Goal: Task Accomplishment & Management: Complete application form

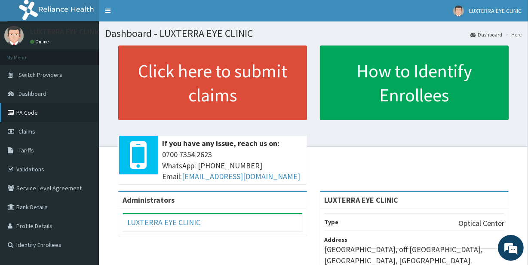
click at [37, 108] on link "PA Code" at bounding box center [49, 112] width 99 height 19
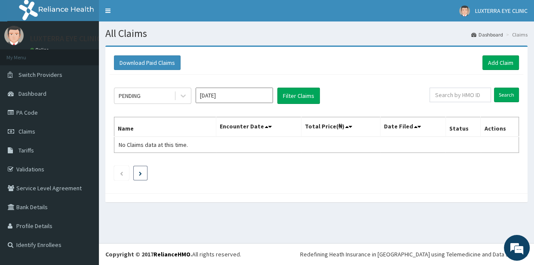
click at [139, 174] on icon "Next page" at bounding box center [140, 173] width 3 height 4
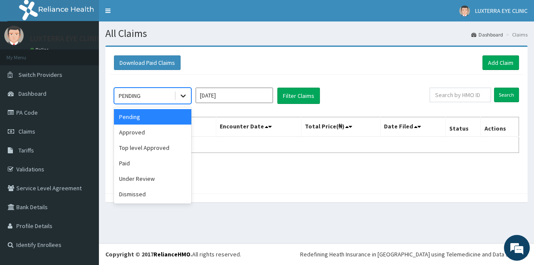
click at [184, 95] on icon at bounding box center [182, 96] width 5 height 3
click at [176, 117] on div "Pending" at bounding box center [152, 116] width 77 height 15
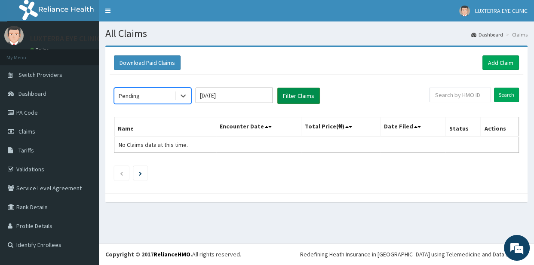
click at [303, 95] on button "Filter Claims" at bounding box center [298, 96] width 43 height 16
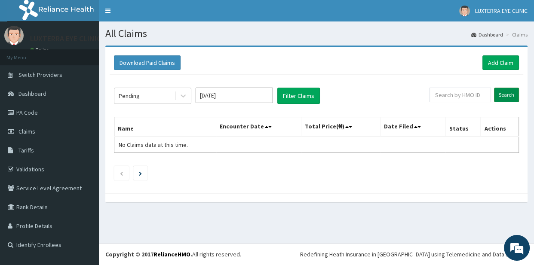
click at [503, 97] on input "Search" at bounding box center [506, 95] width 25 height 15
click at [268, 126] on icon at bounding box center [266, 127] width 3 height 6
click at [271, 126] on icon at bounding box center [269, 127] width 3 height 6
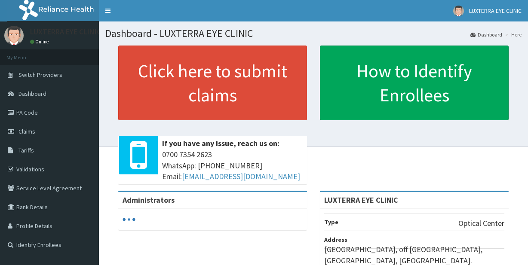
click at [42, 130] on link "Claims" at bounding box center [49, 131] width 99 height 19
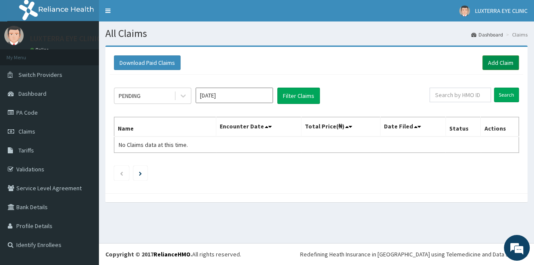
click at [506, 64] on link "Add Claim" at bounding box center [500, 62] width 37 height 15
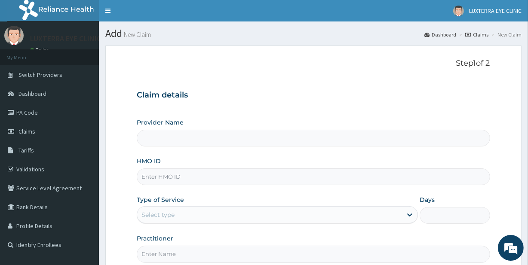
type input "LUXTERRA EYE CLINIC"
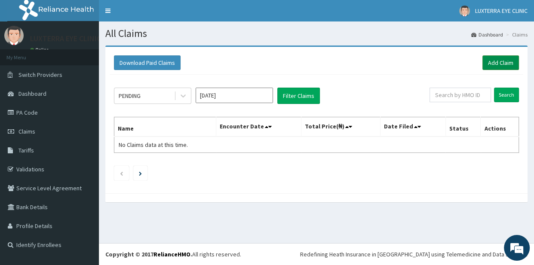
click at [495, 60] on link "Add Claim" at bounding box center [500, 62] width 37 height 15
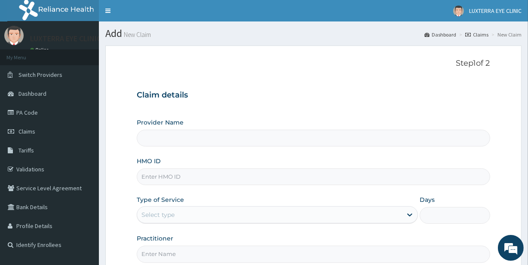
type input "LUXTERRA EYE CLINIC"
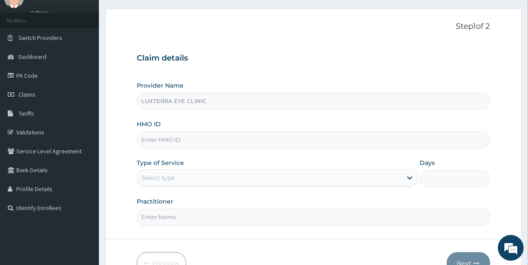
scroll to position [47, 0]
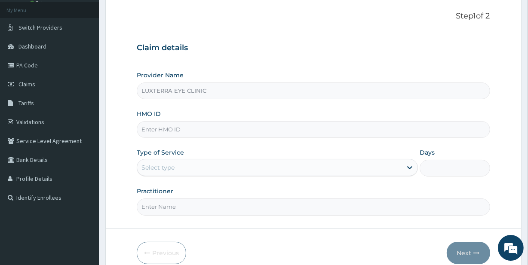
click at [261, 130] on input "HMO ID" at bounding box center [313, 129] width 353 height 17
type input "PLI/10046/A"
click at [407, 170] on icon at bounding box center [409, 167] width 9 height 9
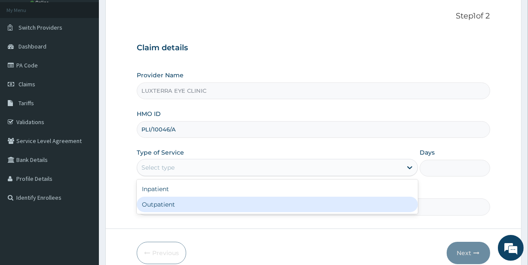
click at [216, 209] on div "Outpatient" at bounding box center [277, 204] width 281 height 15
type input "1"
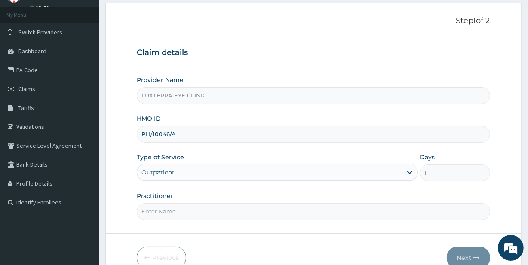
scroll to position [87, 0]
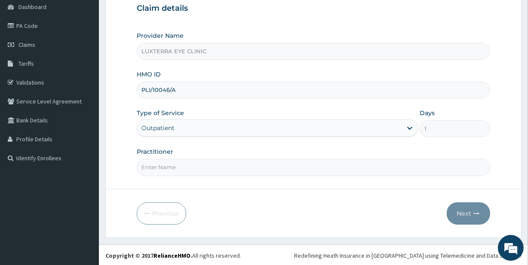
click at [179, 168] on input "Practitioner" at bounding box center [313, 167] width 353 height 17
type input "Dr Evoegbulem"
click at [471, 209] on button "Next" at bounding box center [468, 213] width 43 height 22
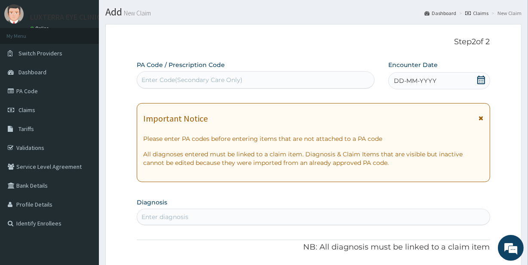
scroll to position [20, 0]
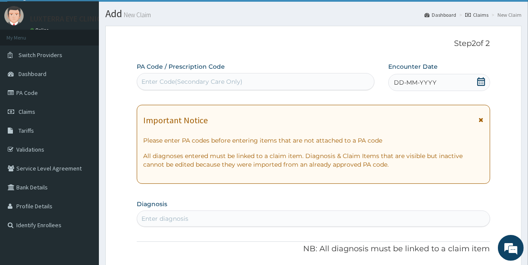
click at [213, 80] on div "Enter Code(Secondary Care Only)" at bounding box center [191, 81] width 101 height 9
paste input "PA/F6C13B"
type input "PA/F6C13B"
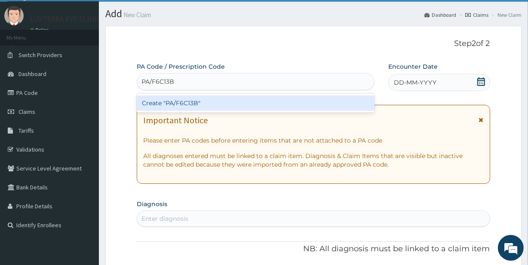
click at [207, 103] on div "Create "PA/F6C13B"" at bounding box center [255, 102] width 237 height 15
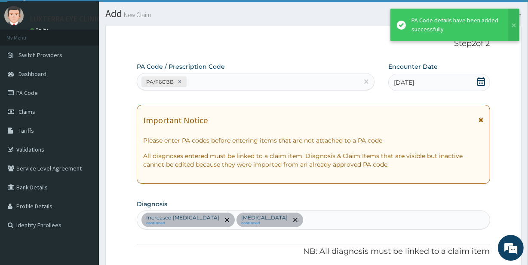
scroll to position [352, 0]
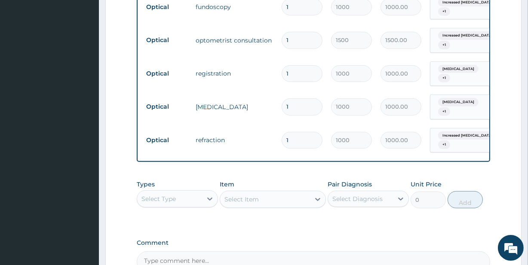
drag, startPoint x: 513, startPoint y: 24, endPoint x: 515, endPoint y: 31, distance: 7.3
click at [513, 23] on button at bounding box center [516, 33] width 11 height 33
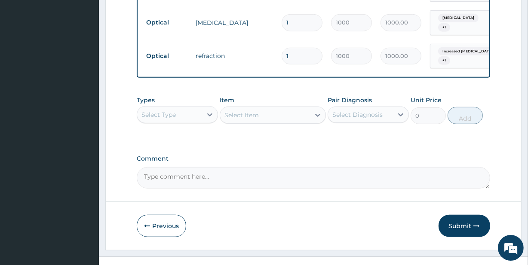
scroll to position [441, 0]
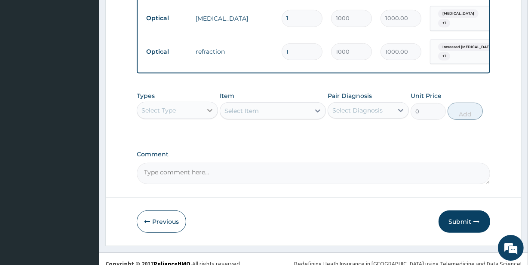
click at [210, 109] on icon at bounding box center [209, 110] width 5 height 3
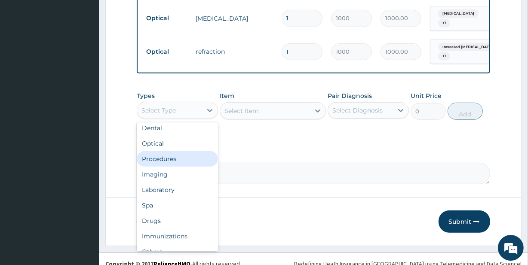
scroll to position [0, 0]
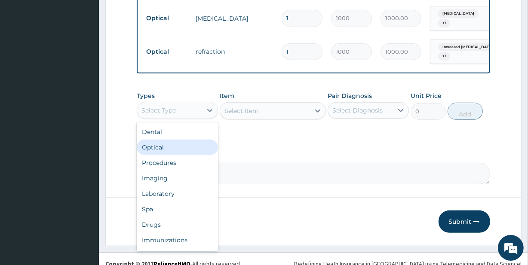
click at [184, 146] on div "Optical" at bounding box center [177, 147] width 81 height 15
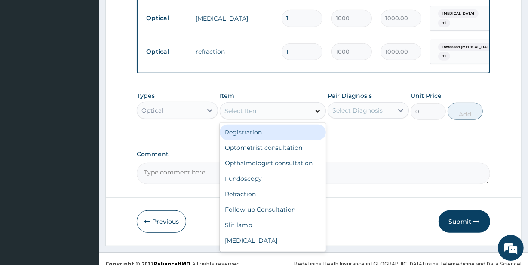
click at [318, 107] on icon at bounding box center [317, 111] width 9 height 9
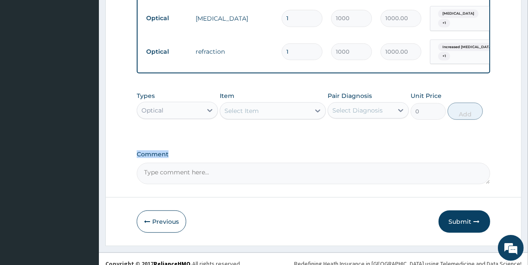
drag, startPoint x: 327, startPoint y: 143, endPoint x: 326, endPoint y: 159, distance: 15.9
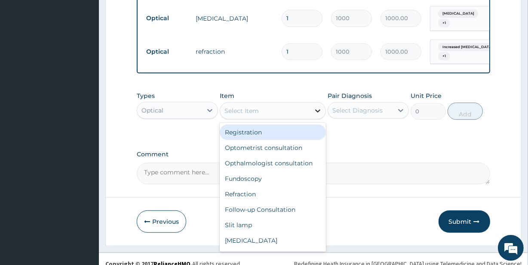
click at [318, 108] on icon at bounding box center [317, 111] width 9 height 9
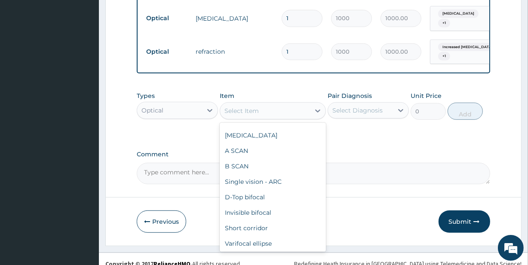
scroll to position [369, 0]
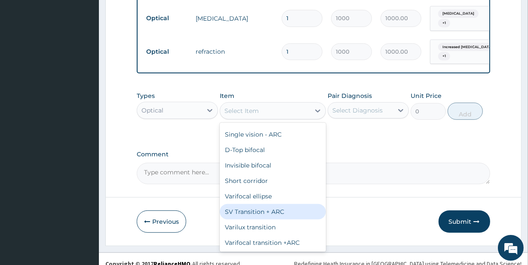
click at [297, 209] on div "SV Transition + ARC" at bounding box center [273, 211] width 106 height 15
type input "10000"
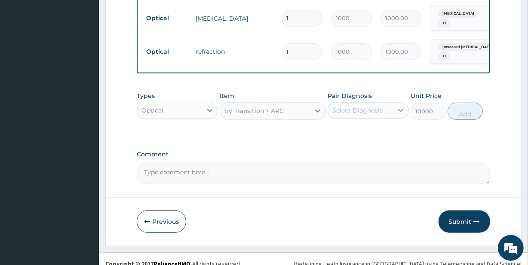
click at [401, 107] on icon at bounding box center [400, 110] width 9 height 9
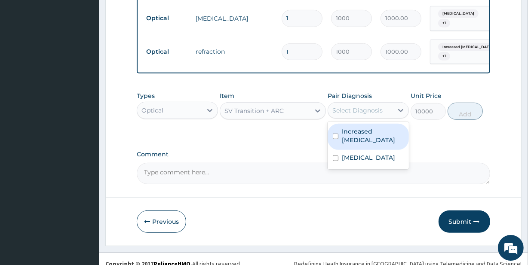
click at [334, 136] on input "checkbox" at bounding box center [336, 137] width 6 height 6
checkbox input "true"
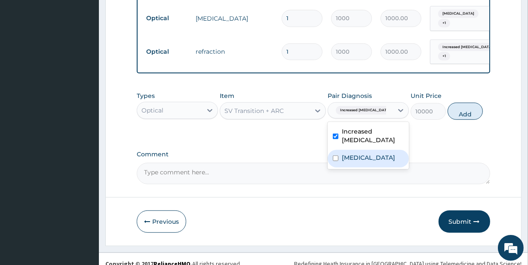
click at [337, 156] on input "checkbox" at bounding box center [336, 159] width 6 height 6
checkbox input "true"
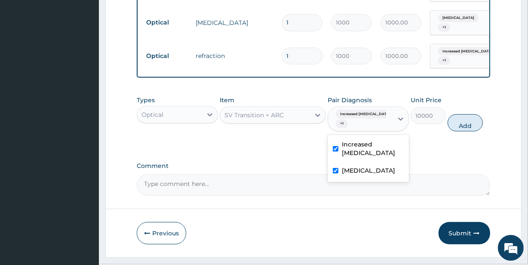
scroll to position [451, 0]
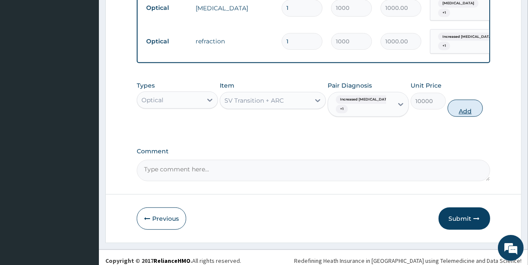
click at [462, 107] on button "Add" at bounding box center [464, 108] width 35 height 17
type input "0"
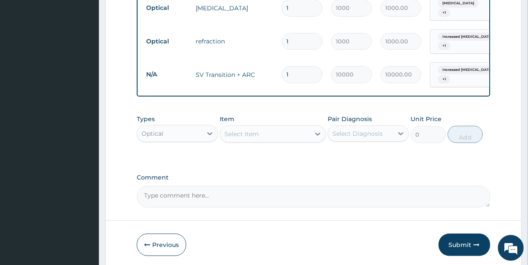
type input "0.00"
type input "1"
type input "10000.00"
type input "15"
type input "150000.00"
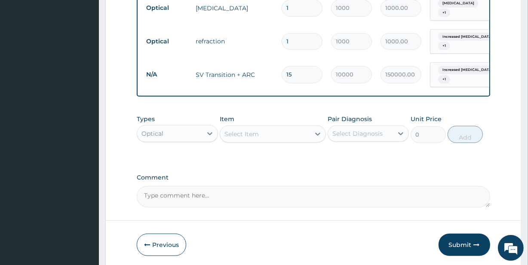
type input "1"
type input "10000.00"
type input "12"
type input "120000.00"
type input "1"
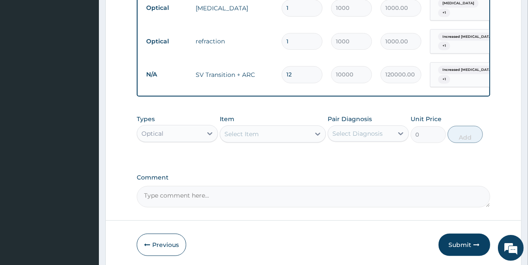
type input "10000.00"
type input "10"
type input "100000.00"
type input "1"
type input "10000.00"
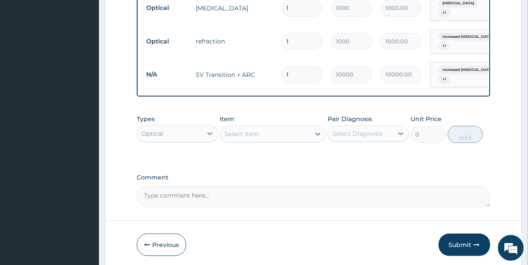
type input "0.00"
type input "5"
type input "50000.00"
type input "0.00"
type input "6"
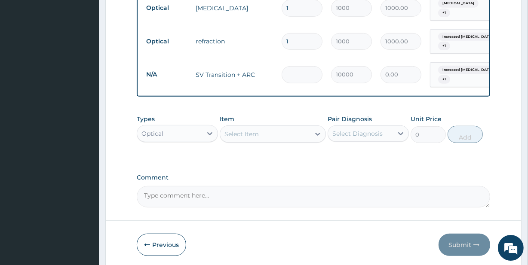
type input "60000.00"
type input "0.00"
type input "5"
type input "50000.00"
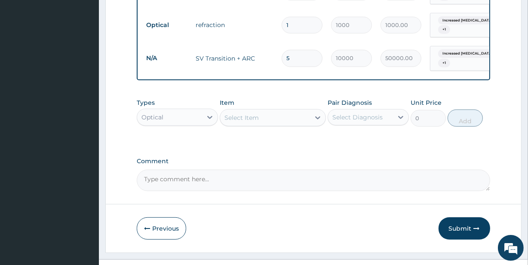
scroll to position [468, 0]
type input "5"
click at [234, 176] on textarea "Comment" at bounding box center [313, 179] width 353 height 21
type textarea "p"
type textarea "a"
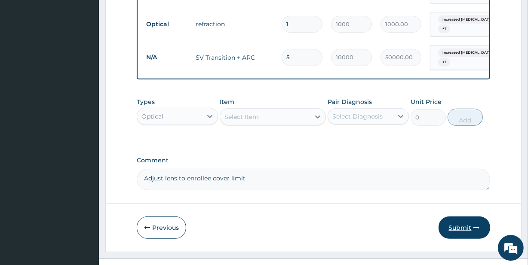
type textarea "Adjust lens to enrollee cover limit"
click at [463, 220] on button "Submit" at bounding box center [464, 228] width 52 height 22
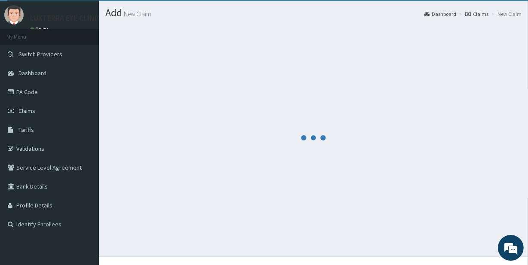
scroll to position [20, 0]
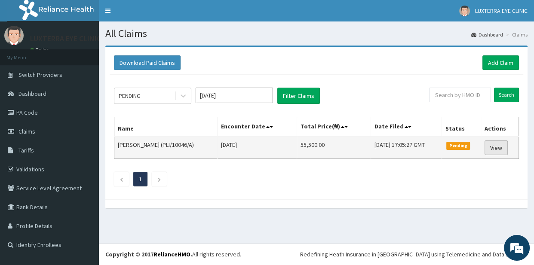
click at [499, 147] on link "View" at bounding box center [495, 148] width 23 height 15
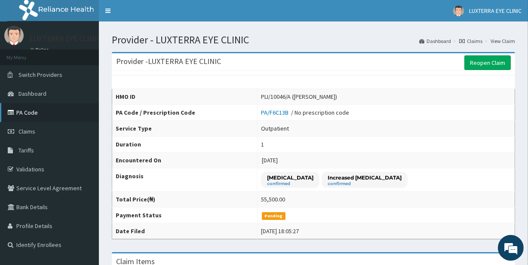
click at [34, 109] on link "PA Code" at bounding box center [49, 112] width 99 height 19
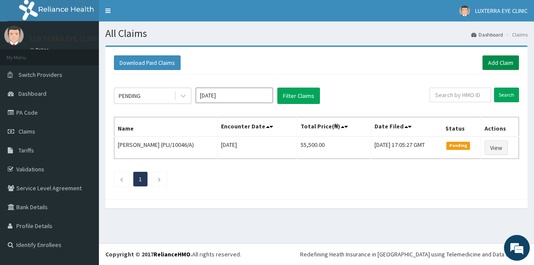
click at [501, 62] on link "Add Claim" at bounding box center [500, 62] width 37 height 15
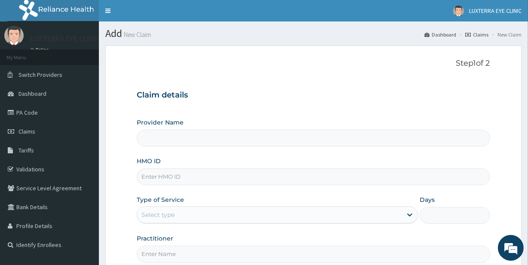
type input "LUXTERRA EYE CLINIC"
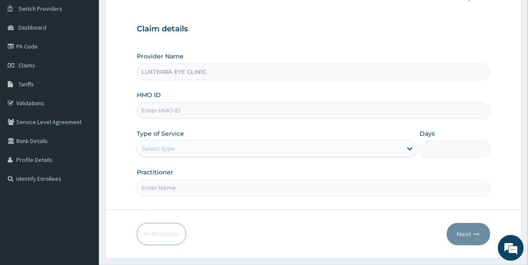
scroll to position [67, 0]
click at [212, 110] on input "HMO ID" at bounding box center [313, 110] width 353 height 17
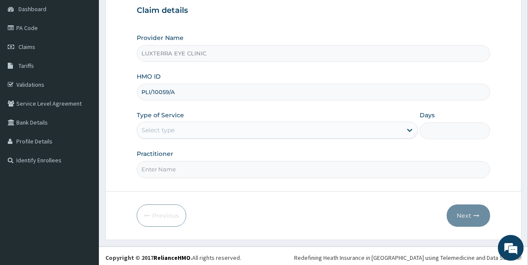
scroll to position [87, 0]
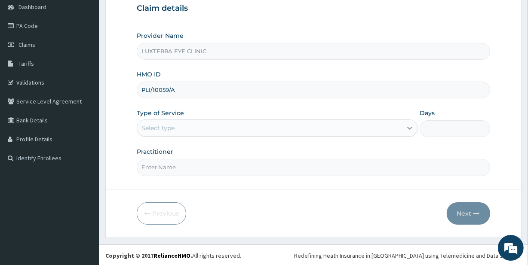
type input "PLI/10059/A"
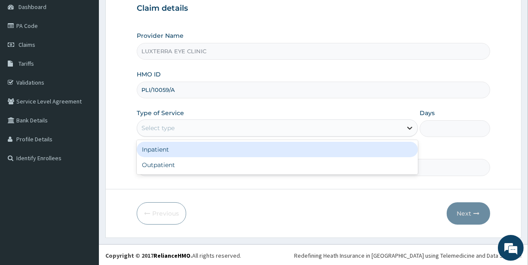
click at [407, 131] on icon at bounding box center [409, 128] width 9 height 9
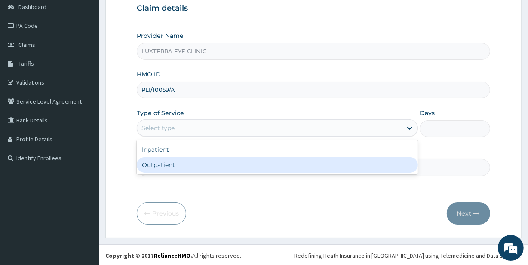
drag, startPoint x: 256, startPoint y: 161, endPoint x: 239, endPoint y: 171, distance: 20.0
click at [256, 161] on div "Outpatient" at bounding box center [277, 164] width 281 height 15
type input "1"
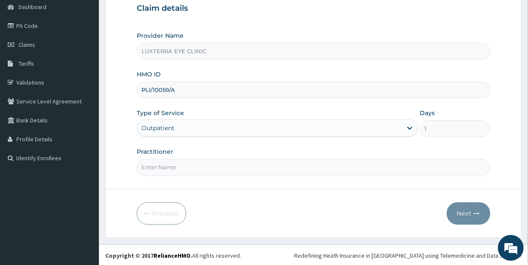
click at [196, 165] on input "Practitioner" at bounding box center [313, 167] width 353 height 17
type input "Dr Evoegbulem"
click at [468, 214] on button "Next" at bounding box center [468, 213] width 43 height 22
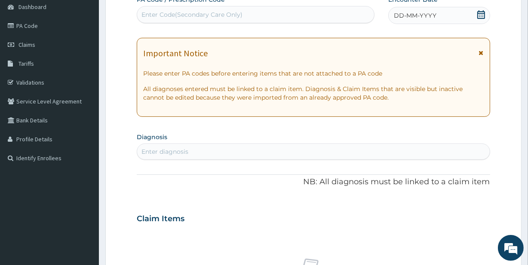
click at [219, 12] on div "Enter Code(Secondary Care Only)" at bounding box center [191, 14] width 101 height 9
paste input "PA/B267BB"
type input "PA/B267BB"
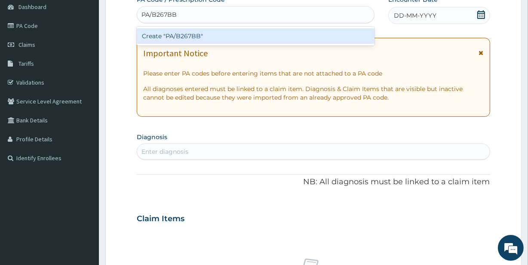
click at [203, 31] on div "Create "PA/B267BB"" at bounding box center [255, 35] width 237 height 15
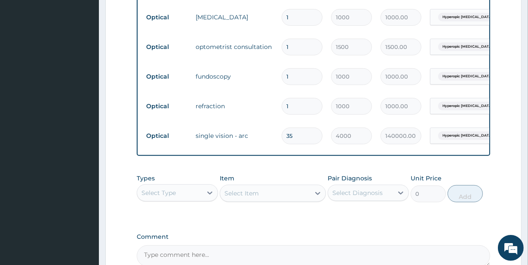
scroll to position [378, 0]
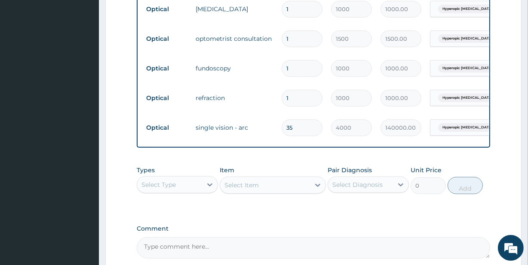
type input "3"
type input "12000.00"
type input "0.00"
type input "5"
type input "20000.00"
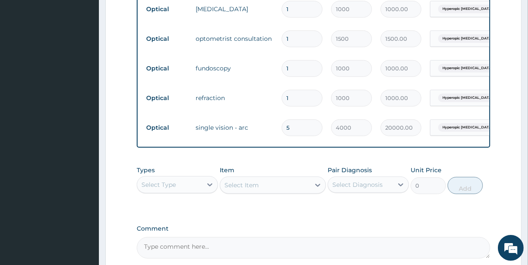
type input "53"
type input "212000.00"
type input "5"
type input "20000.00"
type input "0.00"
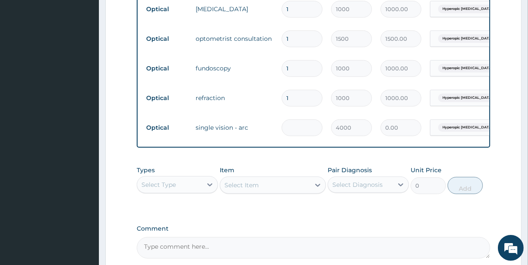
type input "2"
type input "8000.00"
type input "0.00"
type input "4"
type input "16000.00"
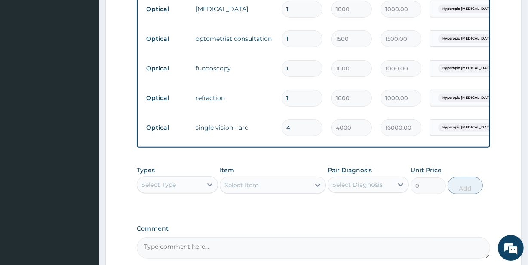
type input "0.00"
type input "5"
type input "20000.00"
type input "0.00"
type input "6"
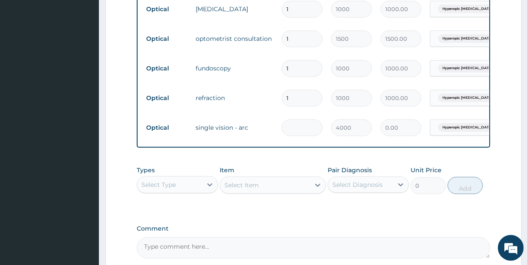
type input "24000.00"
type input "0.00"
type input "7"
type input "28000.00"
type input "0.00"
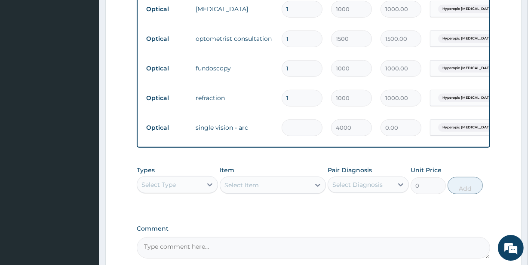
type input "8"
type input "32000.00"
type input "0.00"
type input "9"
type input "36000.00"
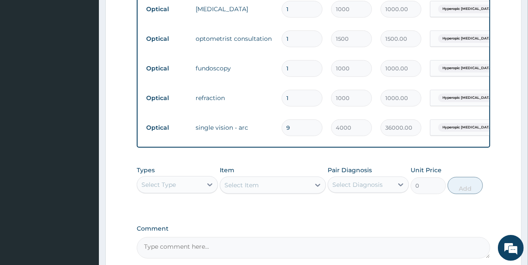
type input "9"
click at [215, 211] on div "Types Select Type Item Select Item Pair Diagnosis Select Diagnosis Unit Price 0…" at bounding box center [313, 187] width 353 height 50
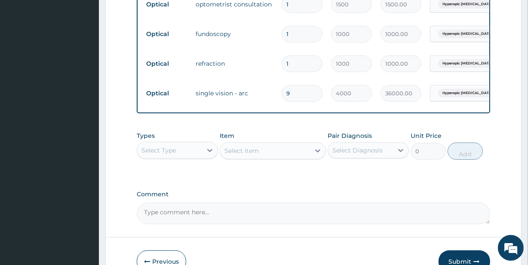
scroll to position [468, 0]
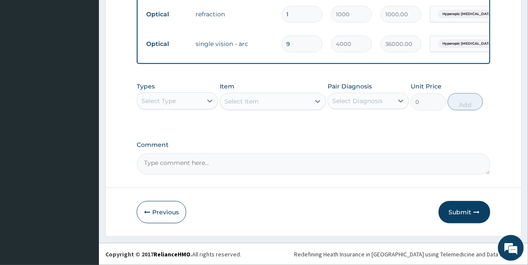
click at [243, 159] on textarea "Comment" at bounding box center [313, 163] width 353 height 21
type textarea "p"
type textarea "Please adjust to enrollee frame and lens cover limit"
click at [458, 211] on button "Submit" at bounding box center [464, 212] width 52 height 22
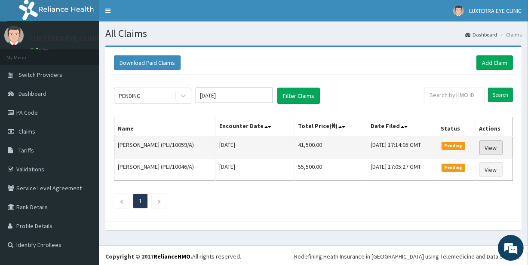
click at [494, 147] on link "View" at bounding box center [490, 148] width 23 height 15
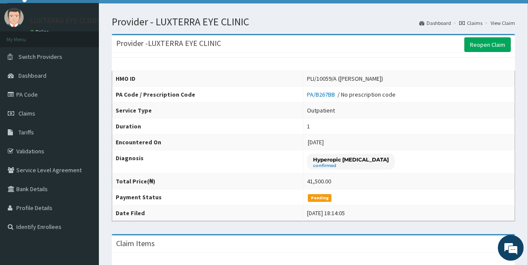
scroll to position [15, 0]
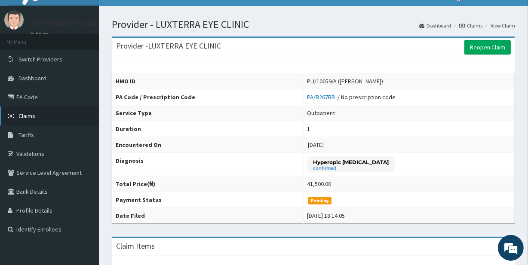
click at [47, 117] on link "Claims" at bounding box center [49, 116] width 99 height 19
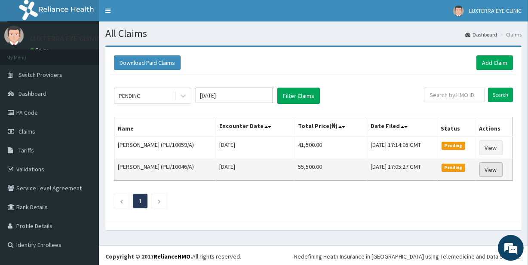
click at [496, 167] on link "View" at bounding box center [490, 169] width 23 height 15
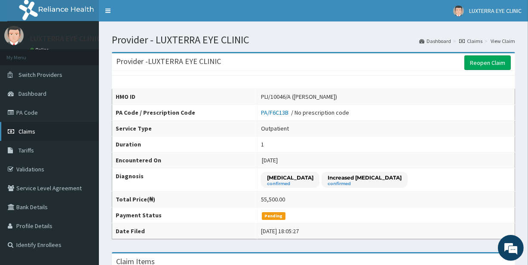
click at [42, 132] on link "Claims" at bounding box center [49, 131] width 99 height 19
